Goal: Find contact information: Find contact information

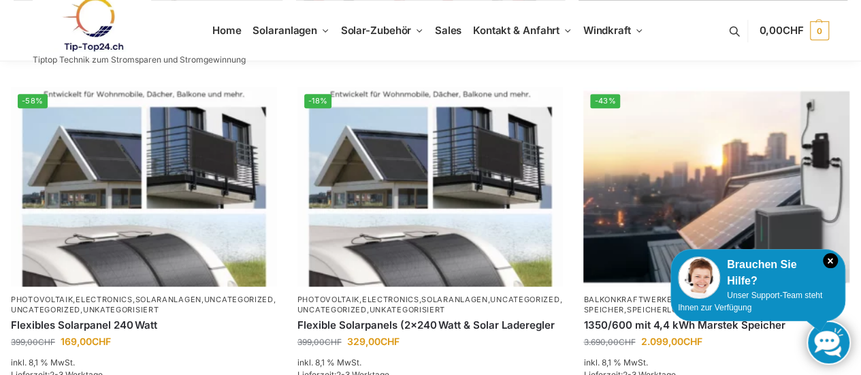
scroll to position [612, 0]
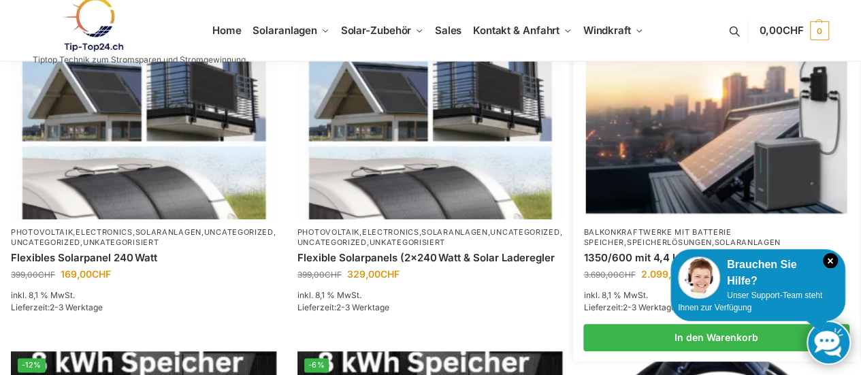
click at [735, 273] on div "Brauchen Sie Hilfe?" at bounding box center [758, 272] width 160 height 33
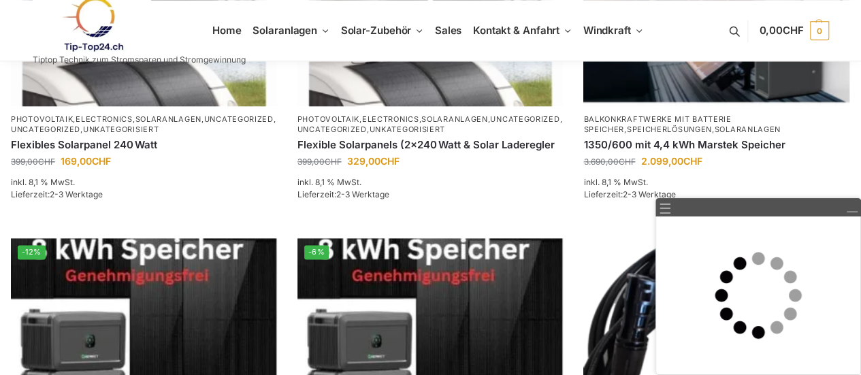
scroll to position [735, 0]
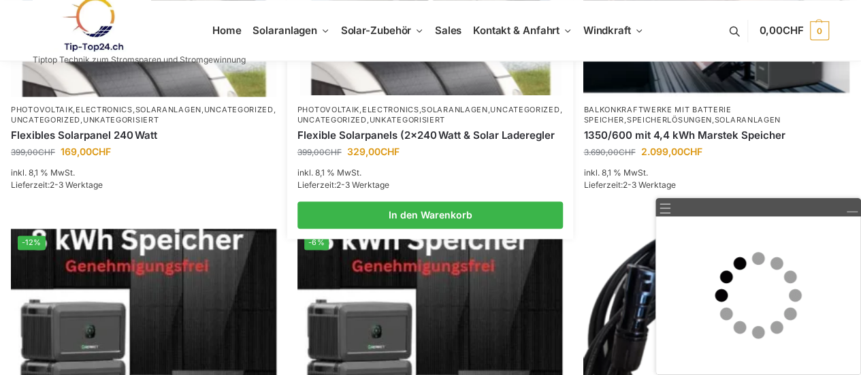
click at [506, 169] on p "inkl. 8,1 % MwSt." at bounding box center [430, 173] width 266 height 12
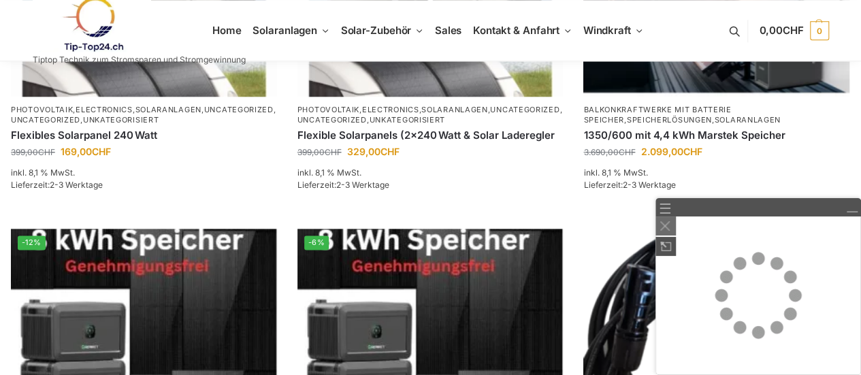
click at [661, 224] on img at bounding box center [665, 226] width 10 height 10
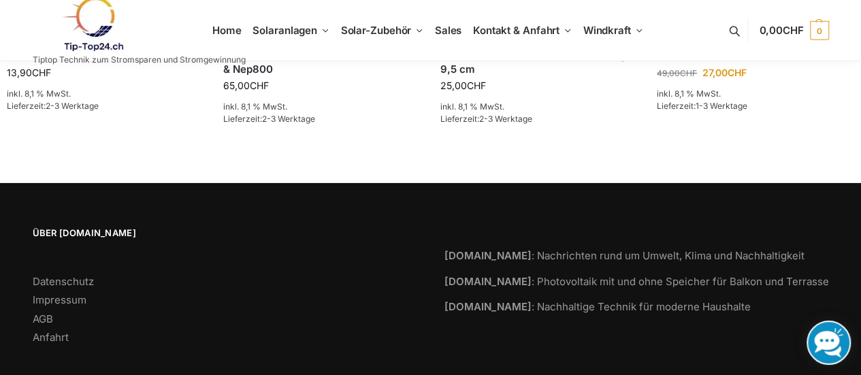
scroll to position [2218, 0]
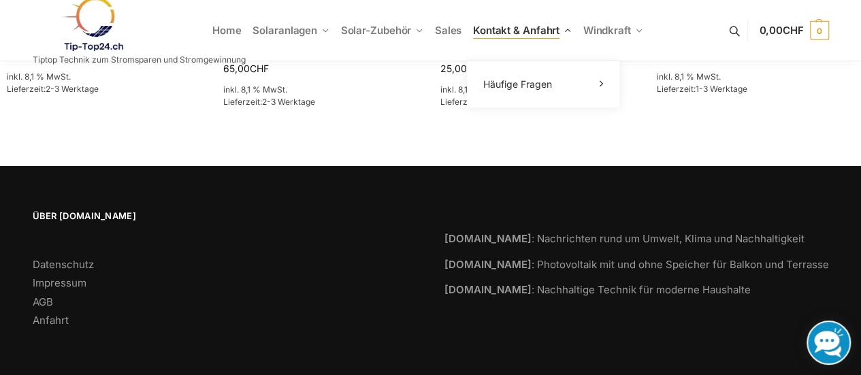
click at [529, 29] on span "Kontakt & Anfahrt" at bounding box center [516, 30] width 86 height 13
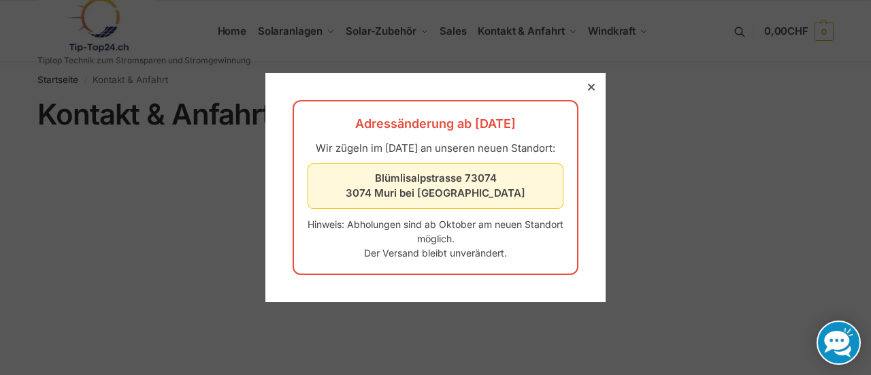
click at [588, 84] on icon at bounding box center [591, 87] width 7 height 7
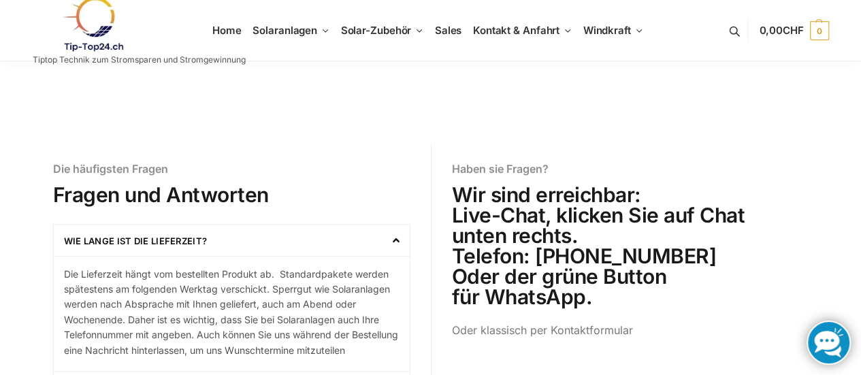
scroll to position [340, 0]
